Goal: Task Accomplishment & Management: Manage account settings

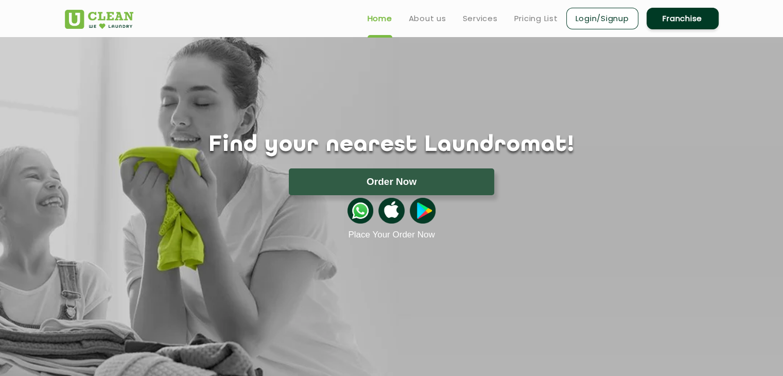
click at [608, 27] on link "Login/Signup" at bounding box center [602, 19] width 72 height 22
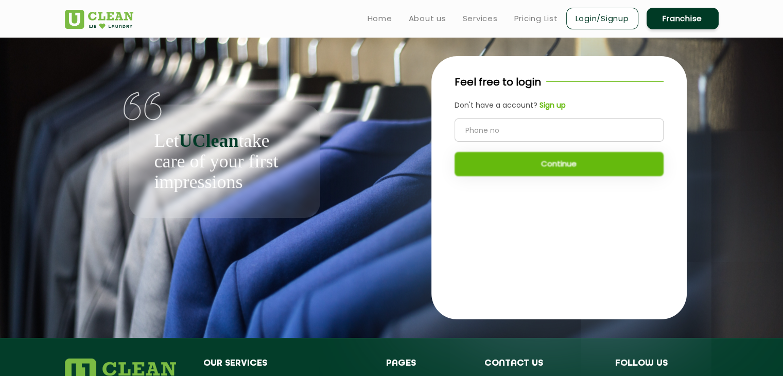
click at [515, 131] on input "tel" at bounding box center [559, 129] width 209 height 23
click at [603, 12] on link "Login/Signup" at bounding box center [602, 19] width 72 height 22
click at [490, 123] on input "tel" at bounding box center [559, 129] width 209 height 23
type input "9508063580"
click at [571, 162] on button "Continue" at bounding box center [559, 164] width 209 height 24
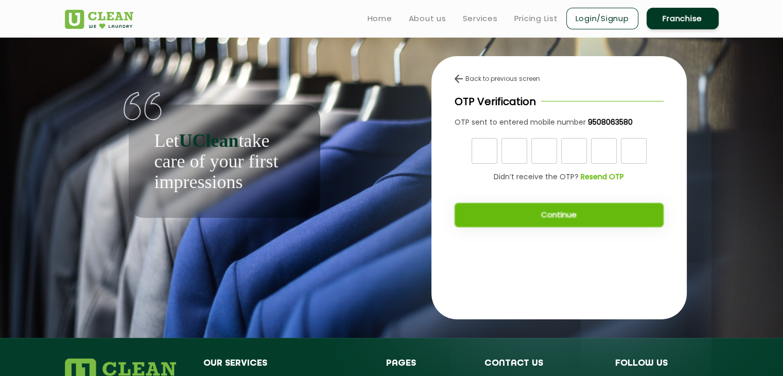
click at [606, 180] on b "Resend OTP" at bounding box center [602, 176] width 43 height 10
click at [603, 120] on b "9508063580" at bounding box center [610, 122] width 45 height 10
click at [576, 88] on div "Back to previous screen OTP Verification OTP sent to entered mobile number 9508…" at bounding box center [558, 154] width 255 height 197
click at [597, 12] on link "Login/Signup" at bounding box center [602, 19] width 72 height 22
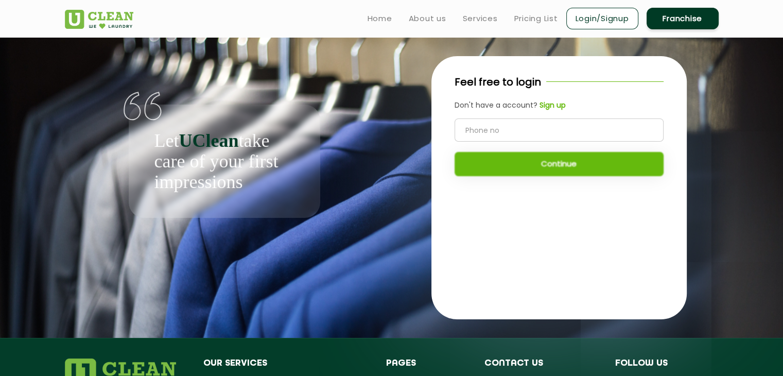
click at [526, 134] on input "tel" at bounding box center [559, 129] width 209 height 23
type input "9085063580"
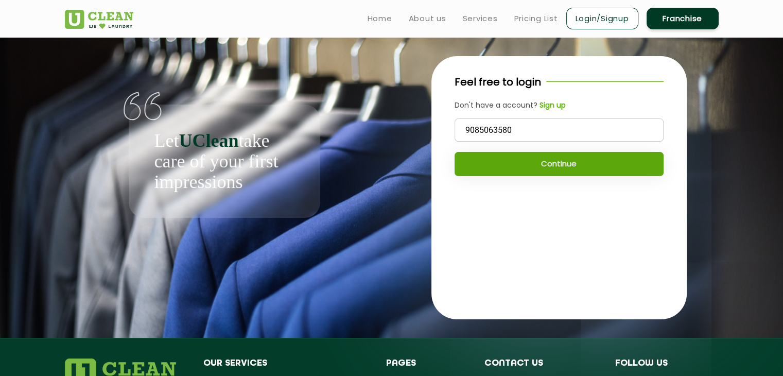
click at [576, 162] on button "Continue" at bounding box center [559, 164] width 209 height 24
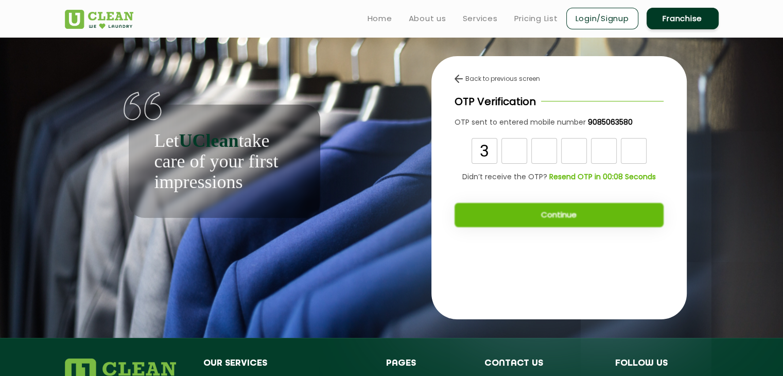
type input "3"
type input "1"
type input "8"
type input "9"
type input "5"
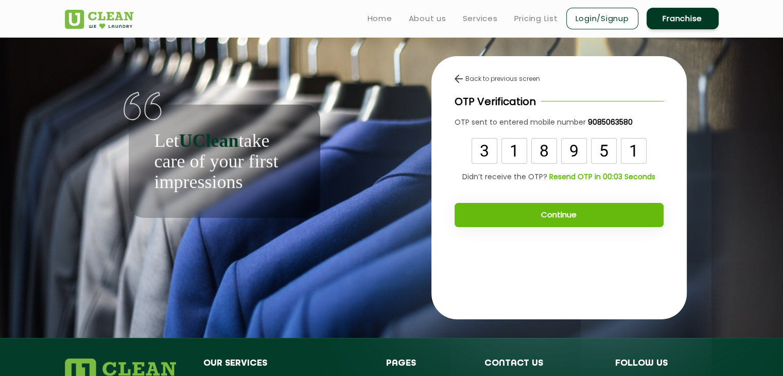
type input "1"
click at [555, 211] on button "Continue" at bounding box center [559, 215] width 209 height 24
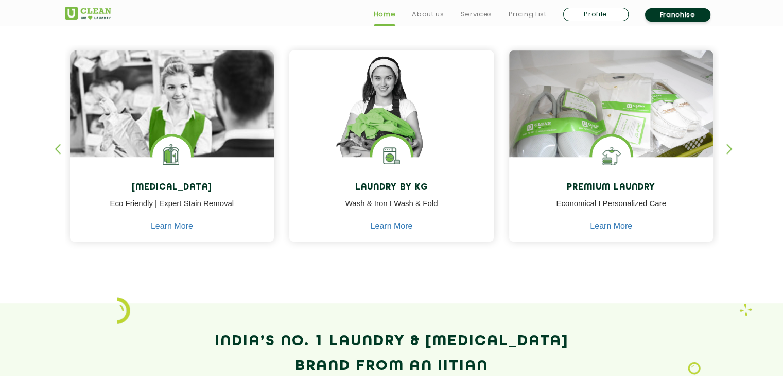
scroll to position [463, 0]
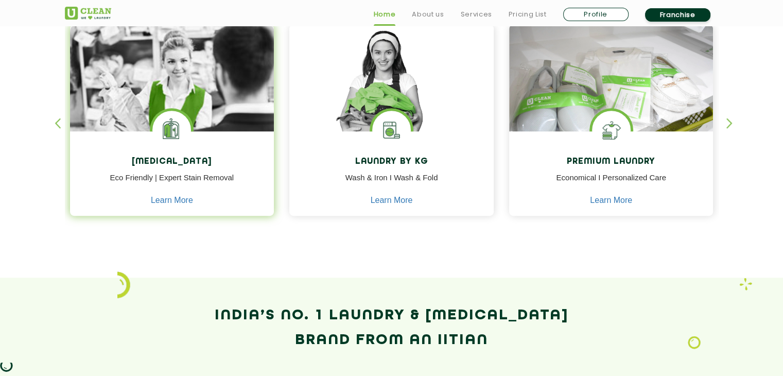
click at [168, 92] on img at bounding box center [172, 107] width 204 height 164
click at [114, 83] on img at bounding box center [172, 107] width 204 height 164
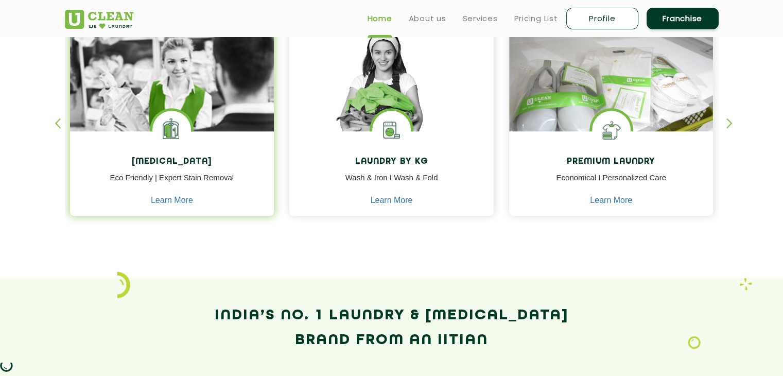
click at [205, 80] on img at bounding box center [172, 107] width 204 height 164
click at [162, 199] on link "Learn More" at bounding box center [172, 200] width 42 height 9
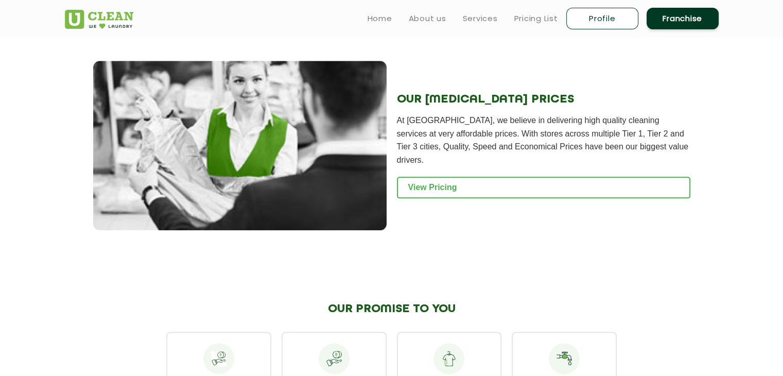
scroll to position [1177, 0]
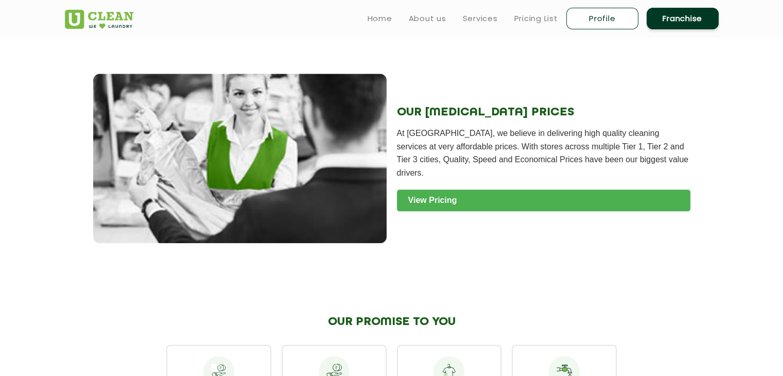
click at [470, 189] on link "View Pricing" at bounding box center [543, 200] width 293 height 22
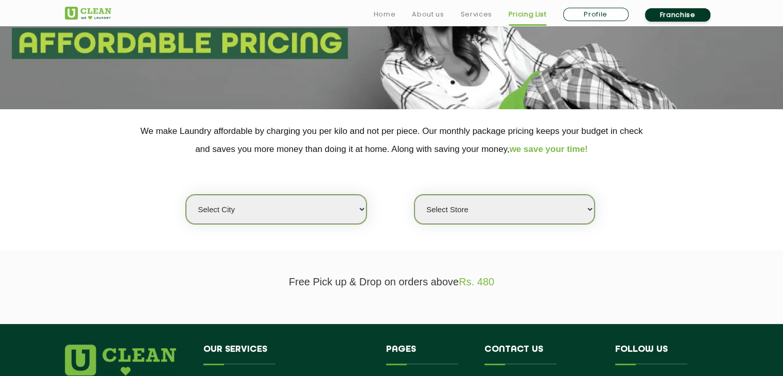
scroll to position [154, 0]
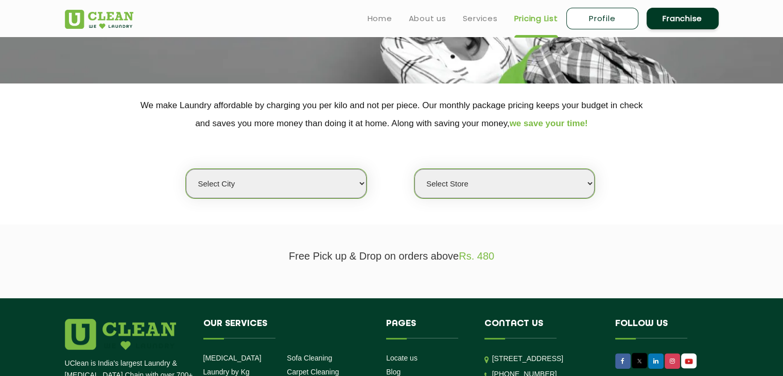
click at [330, 183] on select "Select city [GEOGRAPHIC_DATA] [GEOGRAPHIC_DATA] [GEOGRAPHIC_DATA] [GEOGRAPHIC_D…" at bounding box center [276, 183] width 180 height 29
select select "23"
click at [186, 169] on select "Select city [GEOGRAPHIC_DATA] [GEOGRAPHIC_DATA] [GEOGRAPHIC_DATA] [GEOGRAPHIC_D…" at bounding box center [276, 183] width 180 height 29
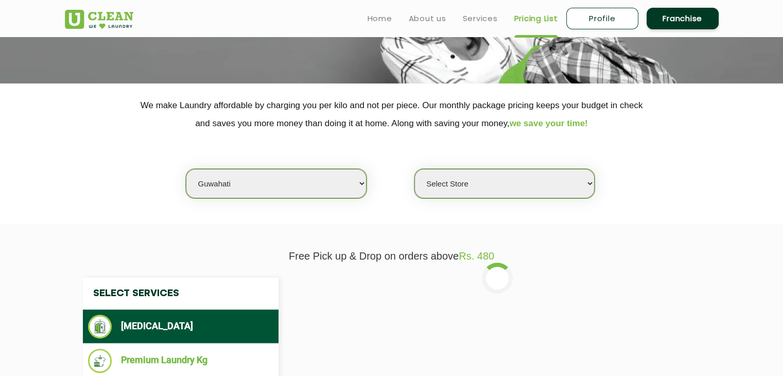
click at [557, 188] on select "Select Store UClean [PERSON_NAME] UClean Ghoramara UClean Narengi UClean Ulubar…" at bounding box center [504, 183] width 180 height 29
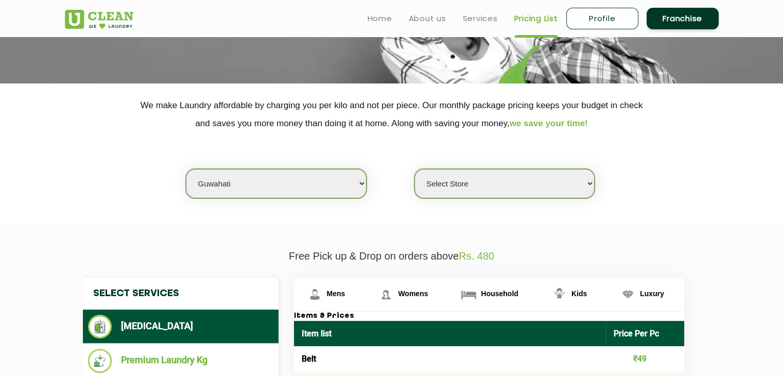
select select "399"
click at [414, 169] on select "Select Store UClean [PERSON_NAME] UClean Ghoramara UClean Narengi UClean Ulubar…" at bounding box center [504, 183] width 180 height 29
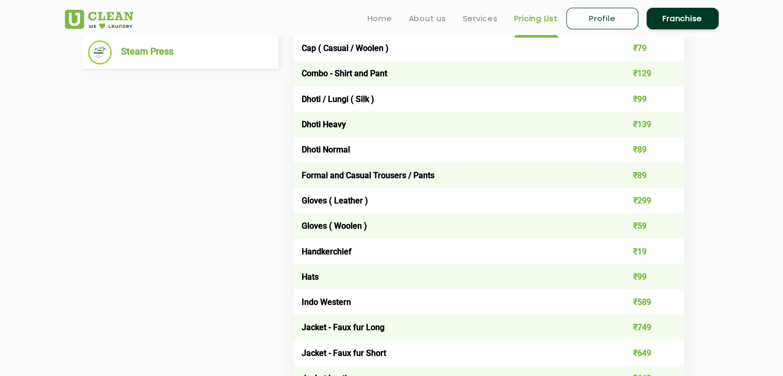
scroll to position [257, 0]
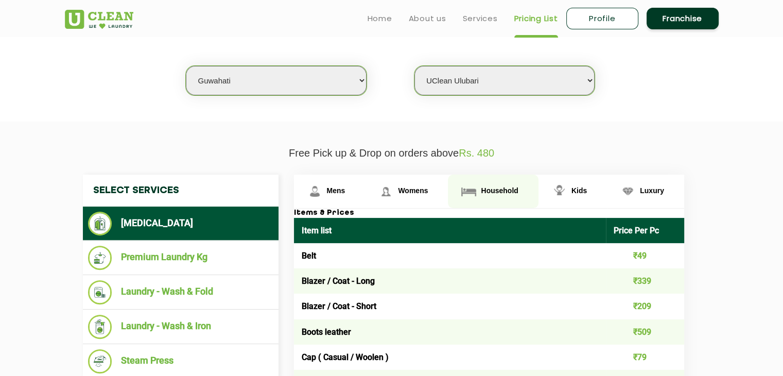
click at [345, 192] on span "Household" at bounding box center [336, 190] width 19 height 8
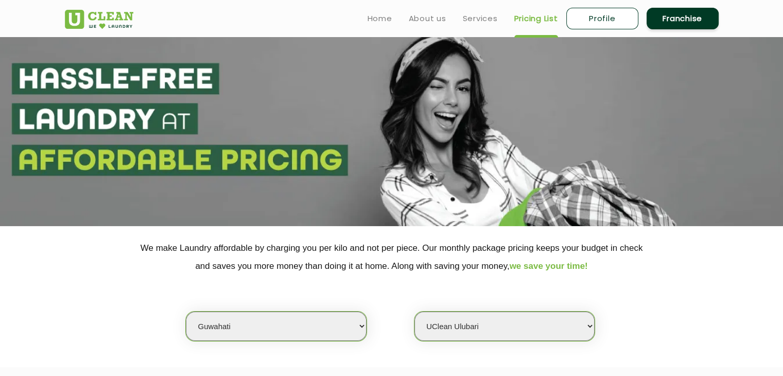
scroll to position [0, 0]
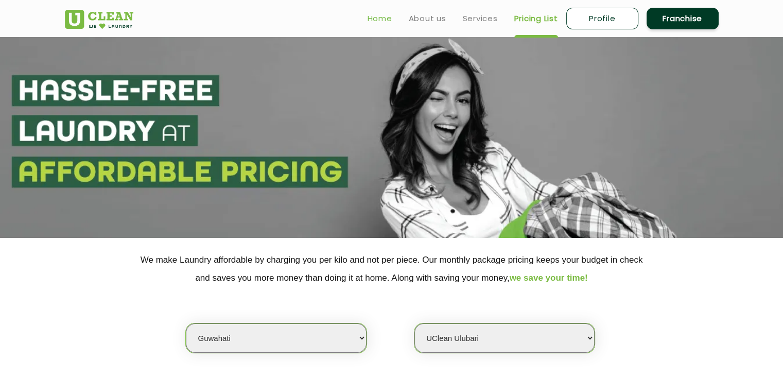
click at [378, 12] on link "Home" at bounding box center [380, 18] width 25 height 12
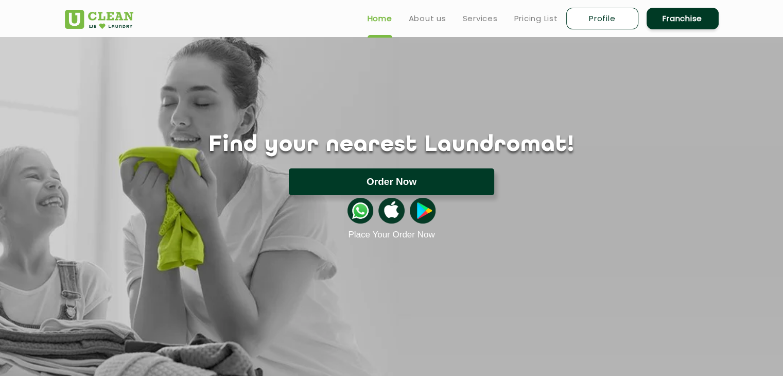
click at [455, 182] on button "Order Now" at bounding box center [391, 181] width 205 height 27
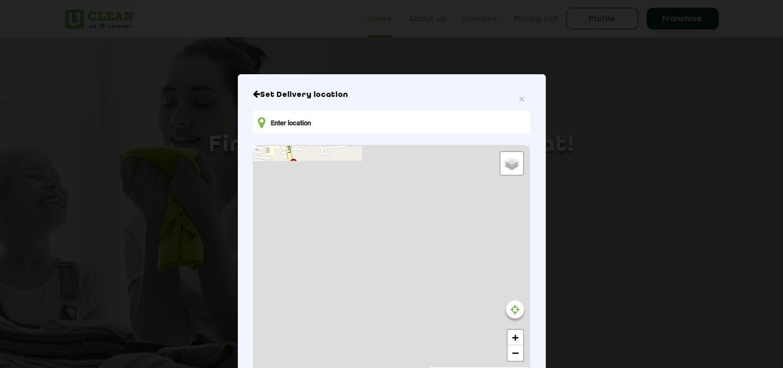
type input "4PWQ+P3H, Barsapara, Guwahati, Assam 781018, India"
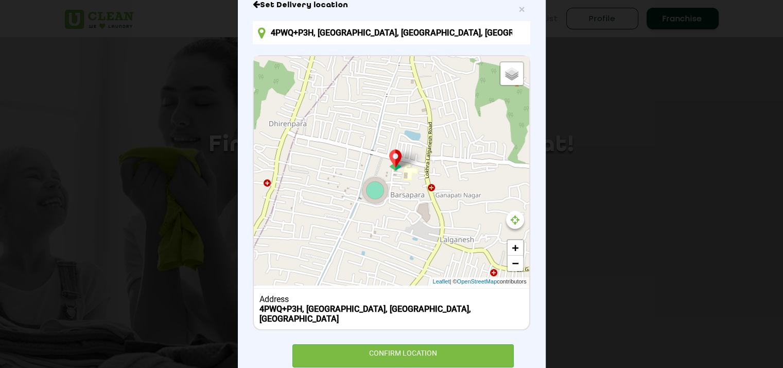
scroll to position [110, 0]
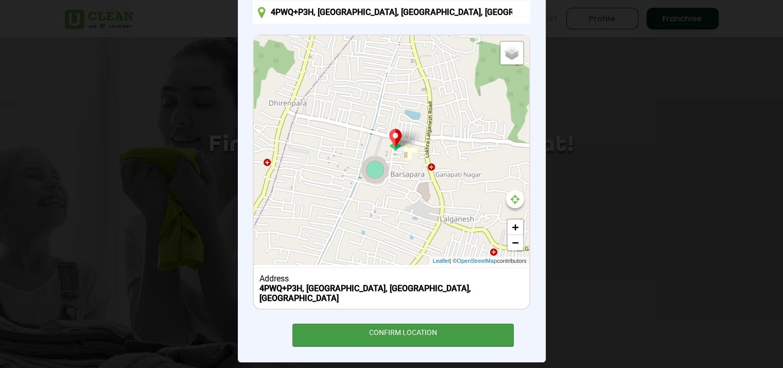
click at [414, 332] on div "CONFIRM LOCATION" at bounding box center [403, 334] width 222 height 23
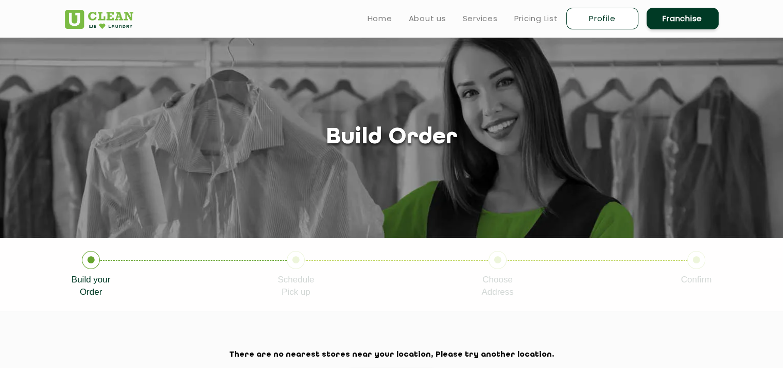
click at [610, 21] on link "Profile" at bounding box center [602, 19] width 72 height 22
select select
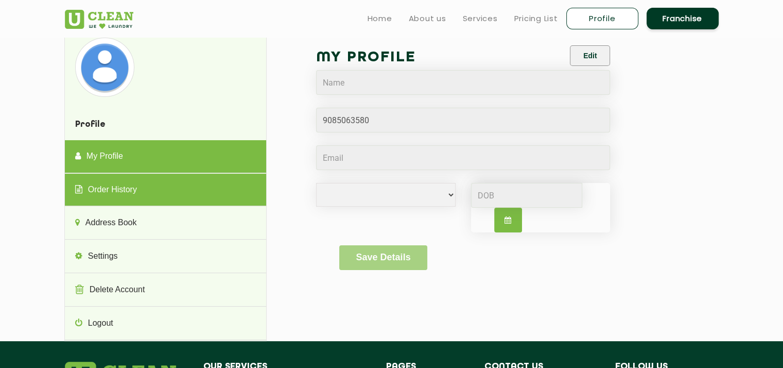
click at [111, 198] on link "Order History" at bounding box center [165, 189] width 201 height 33
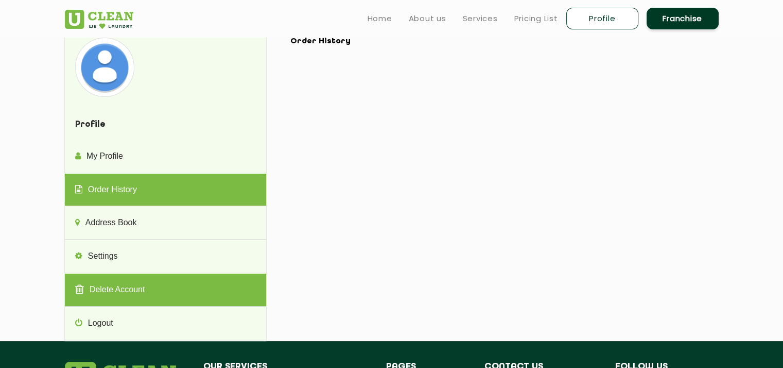
click at [146, 302] on link "Delete Account" at bounding box center [165, 289] width 201 height 33
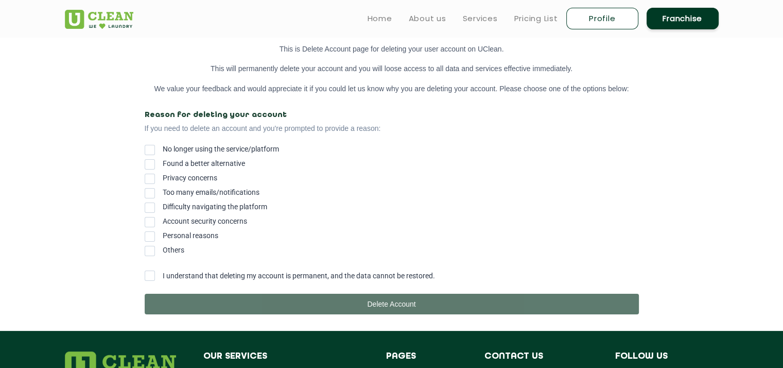
scroll to position [154, 0]
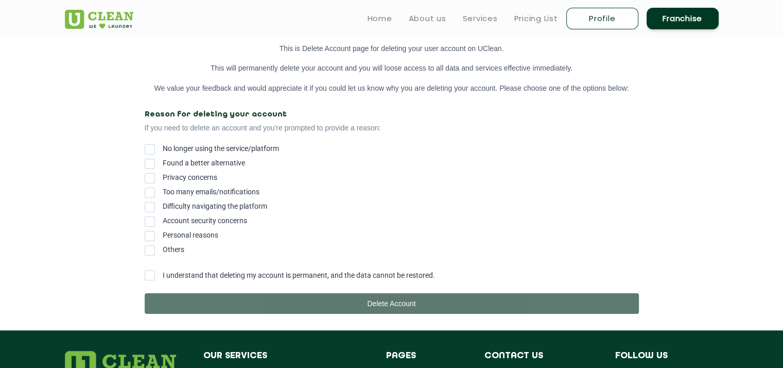
click at [151, 210] on span at bounding box center [150, 207] width 10 height 10
click at [163, 204] on input "Difficulty navigating the platform" at bounding box center [163, 204] width 0 height 0
click at [151, 255] on span at bounding box center [150, 250] width 10 height 10
click at [163, 247] on input "Others" at bounding box center [163, 247] width 0 height 0
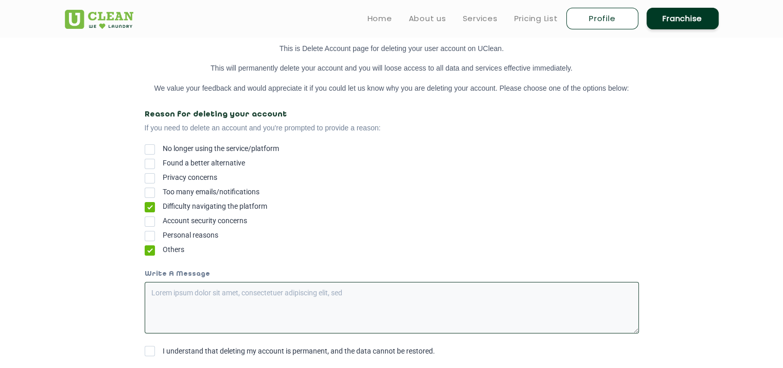
click at [188, 298] on textarea at bounding box center [392, 307] width 494 height 51
type textarea "No Uclean store near my location"
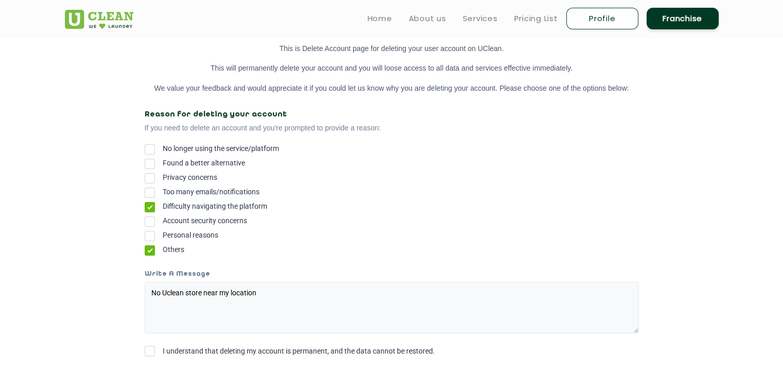
click at [656, 241] on app-delete-account "DELETE ACCOUNT This is Delete Account page for deleting your user account on UC…" at bounding box center [391, 144] width 783 height 490
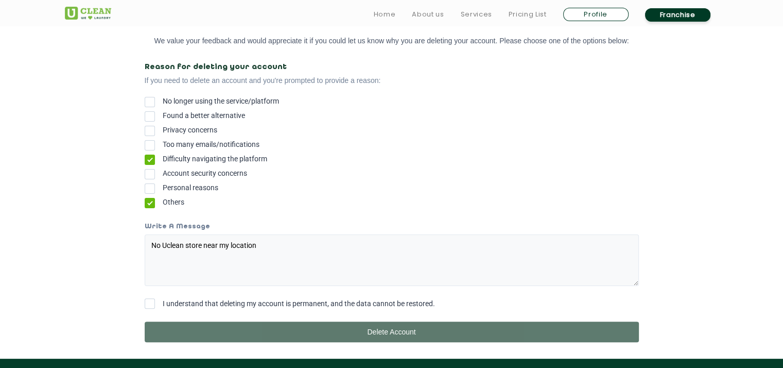
scroll to position [206, 0]
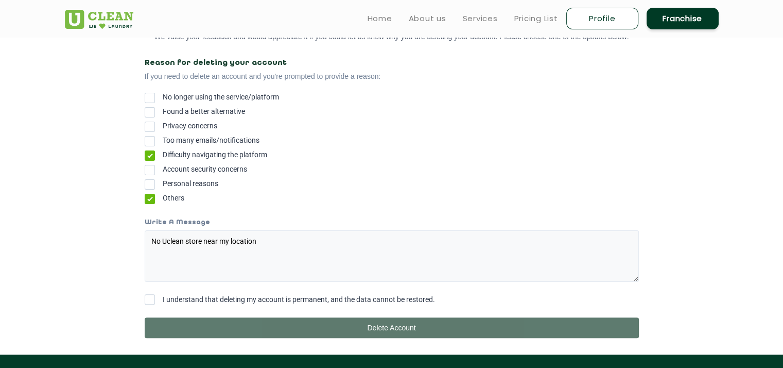
click at [148, 304] on span at bounding box center [150, 299] width 10 height 10
click at [163, 296] on input "I understand that deleting my account is permanent, and the data cannot be rest…" at bounding box center [163, 296] width 0 height 0
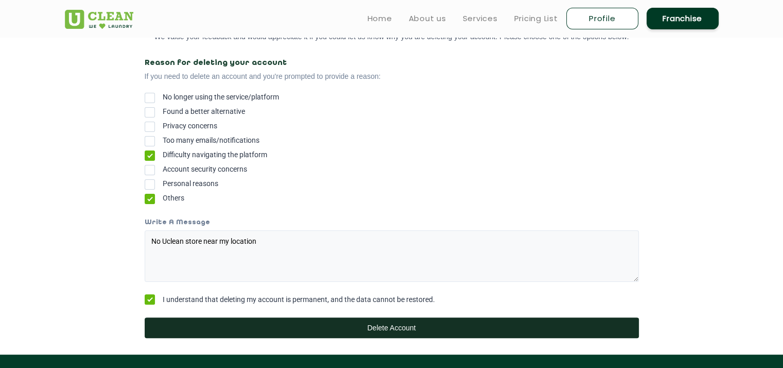
click at [202, 321] on button "Delete Account" at bounding box center [392, 327] width 494 height 21
